Goal: Task Accomplishment & Management: Use online tool/utility

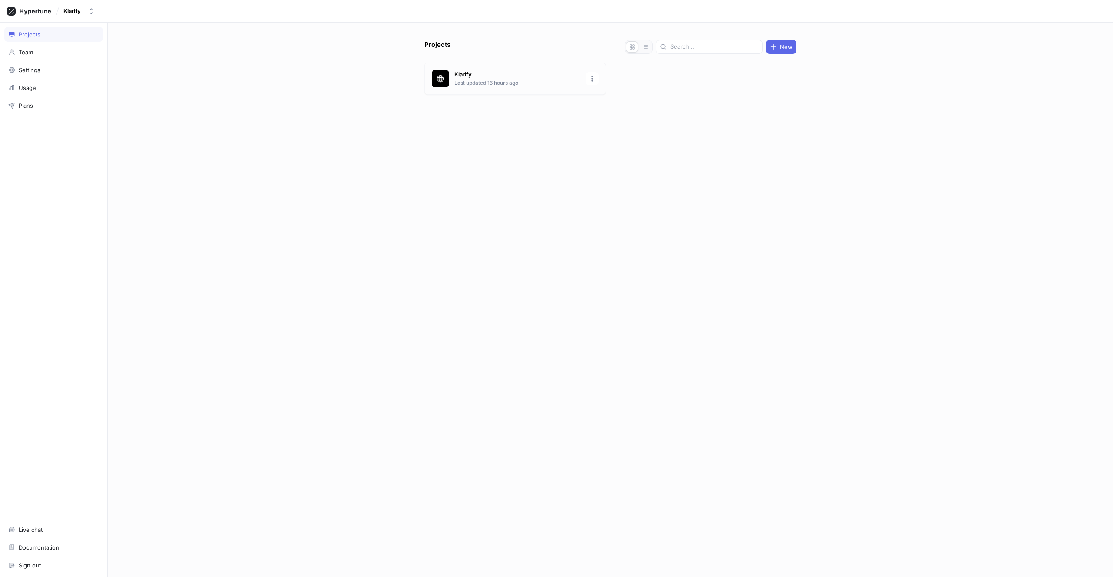
click at [469, 85] on p "Last updated 16 hours ago" at bounding box center [517, 83] width 126 height 8
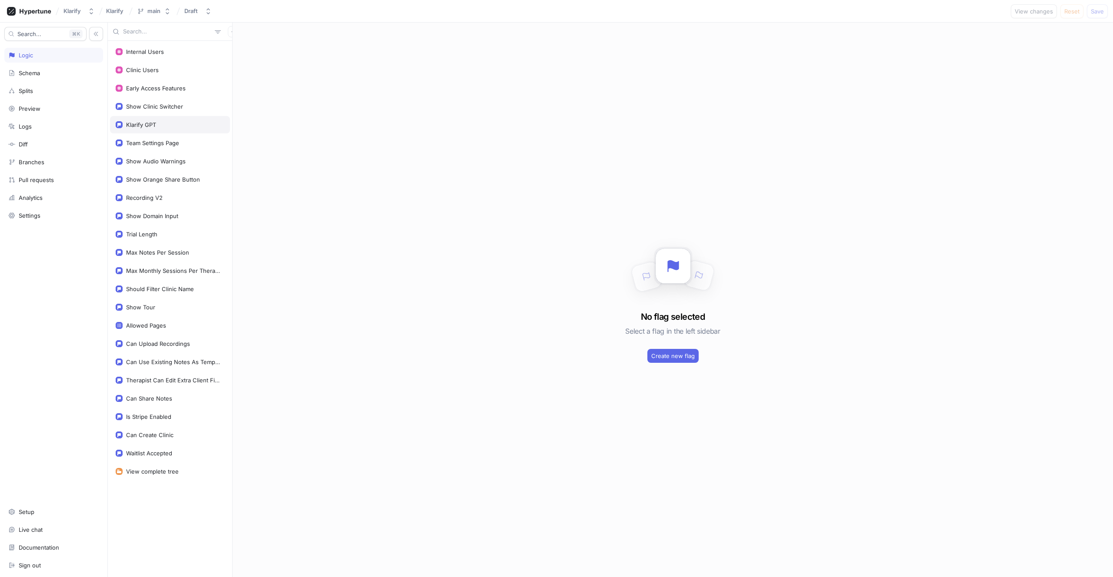
click at [174, 120] on div "Klarify GPT" at bounding box center [170, 124] width 120 height 17
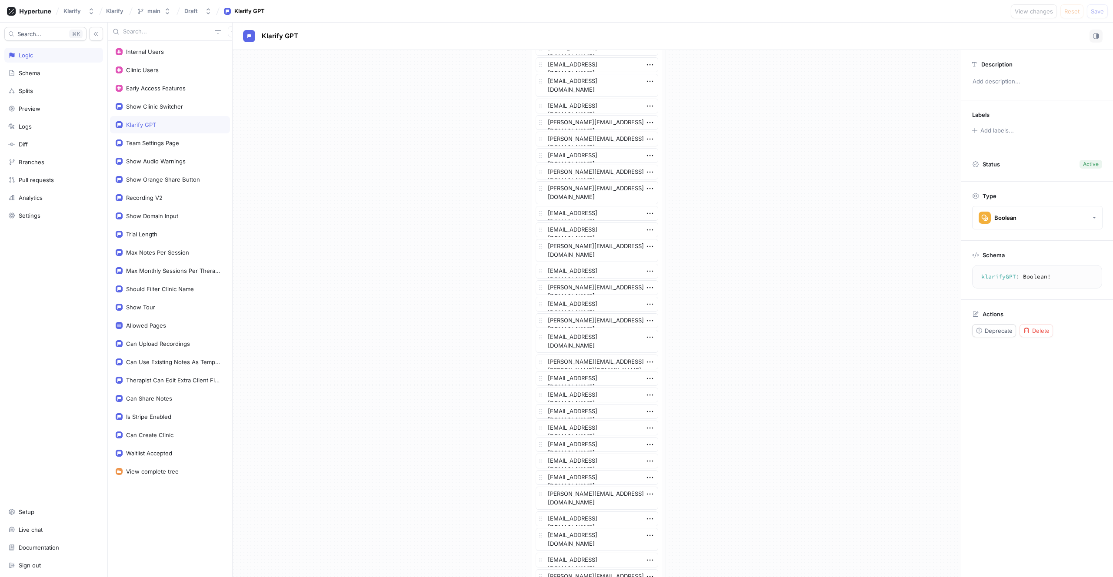
scroll to position [1606, 0]
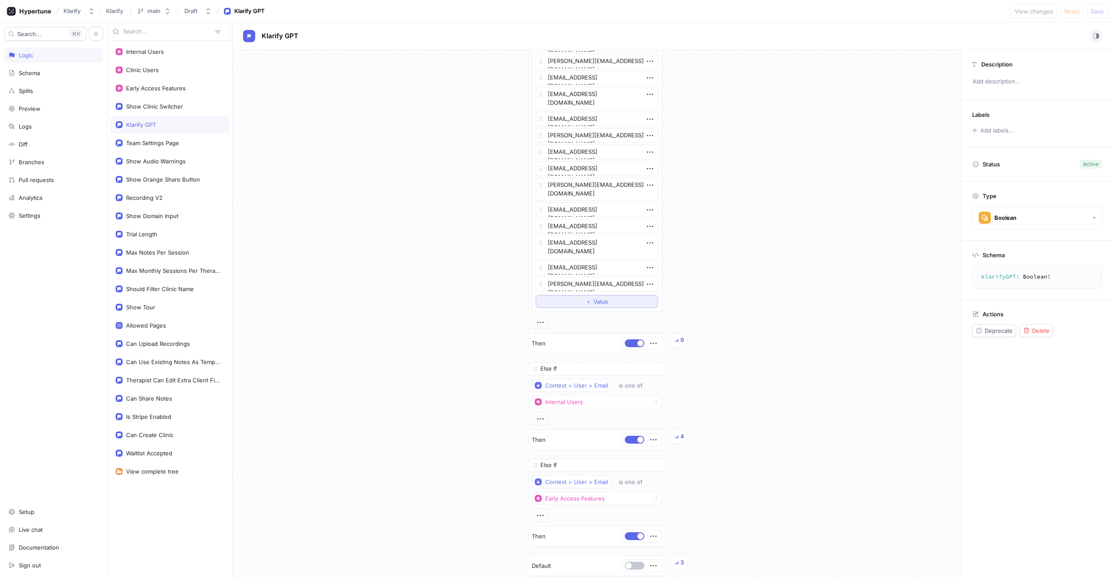
click at [576, 301] on button "＋ Value" at bounding box center [597, 301] width 123 height 13
type textarea "x"
type textarea "[PERSON_NAME][EMAIL_ADDRESS][DOMAIN_NAME]"
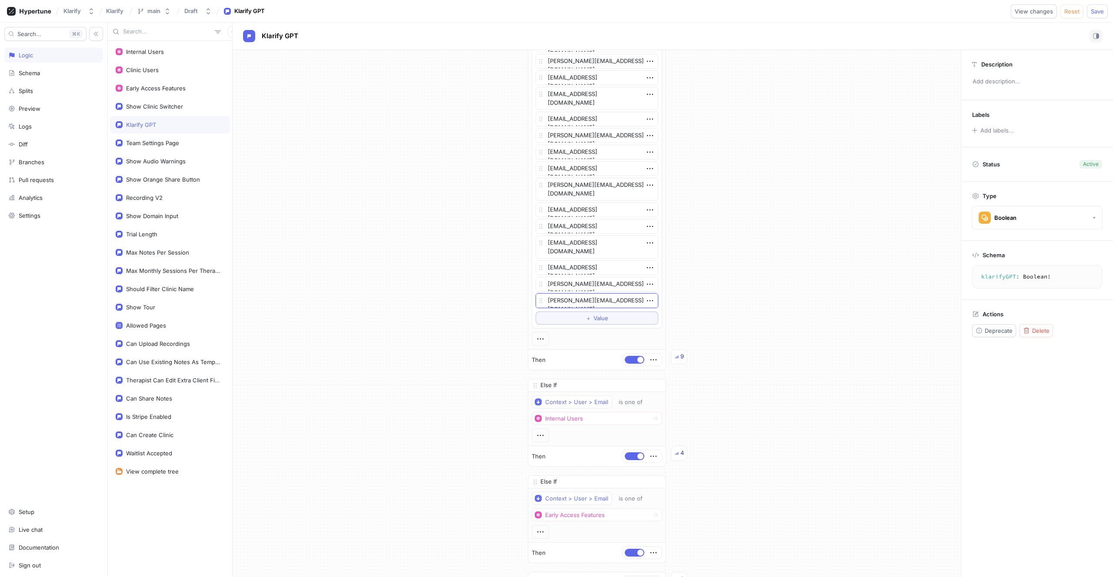
type textarea "x"
type textarea "[PERSON_NAME][EMAIL_ADDRESS][DOMAIN_NAME]"
click at [1095, 13] on span "Save" at bounding box center [1097, 11] width 13 height 5
type textarea "x"
